Goal: Find specific page/section: Find specific page/section

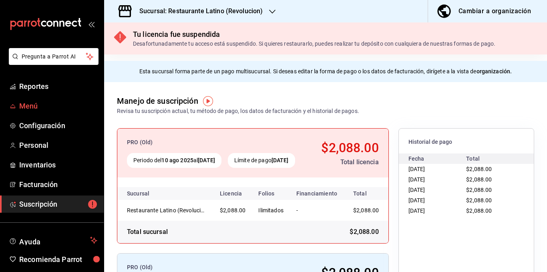
click at [41, 106] on span "Menú" at bounding box center [58, 106] width 78 height 11
click at [46, 86] on span "Reportes" at bounding box center [58, 86] width 78 height 11
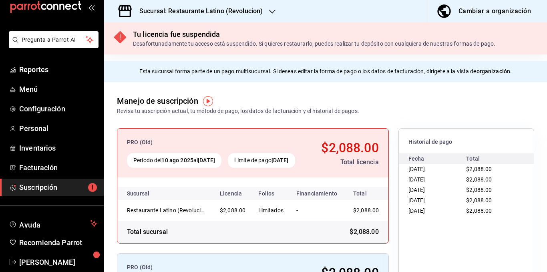
scroll to position [30, 0]
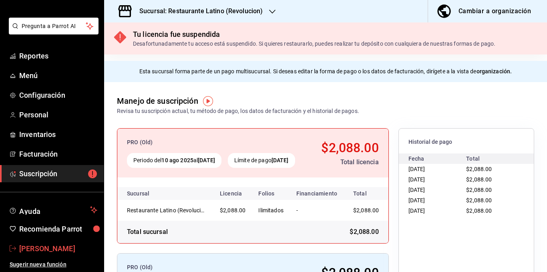
click at [45, 246] on span "[PERSON_NAME]" at bounding box center [58, 248] width 78 height 11
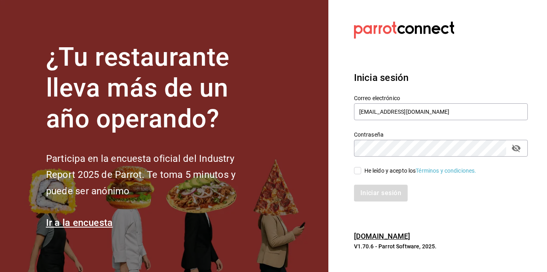
click at [358, 168] on input "He leído y acepto los Términos y condiciones." at bounding box center [357, 170] width 7 height 7
checkbox input "true"
click at [370, 189] on button "Iniciar sesión" at bounding box center [381, 193] width 55 height 17
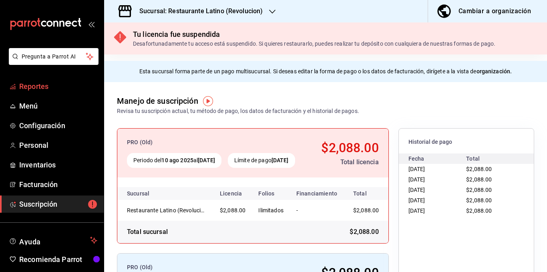
click at [33, 87] on span "Reportes" at bounding box center [58, 86] width 78 height 11
click at [258, 113] on div "Revisa tu suscripción actual, tu método de pago, los datos de facturación y el …" at bounding box center [238, 111] width 242 height 8
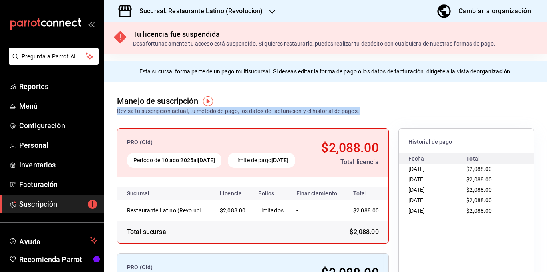
click at [258, 113] on div "Revisa tu suscripción actual, tu método de pago, los datos de facturación y el …" at bounding box center [238, 111] width 242 height 8
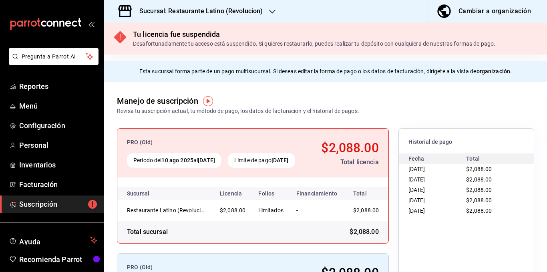
click at [292, 106] on div "Manejo de suscripción Revisa tu suscripción actual, tu método de pago, los dato…" at bounding box center [238, 105] width 242 height 20
click at [292, 110] on div "Revisa tu suscripción actual, tu método de pago, los datos de facturación y el …" at bounding box center [238, 111] width 242 height 8
